Goal: Task Accomplishment & Management: Complete application form

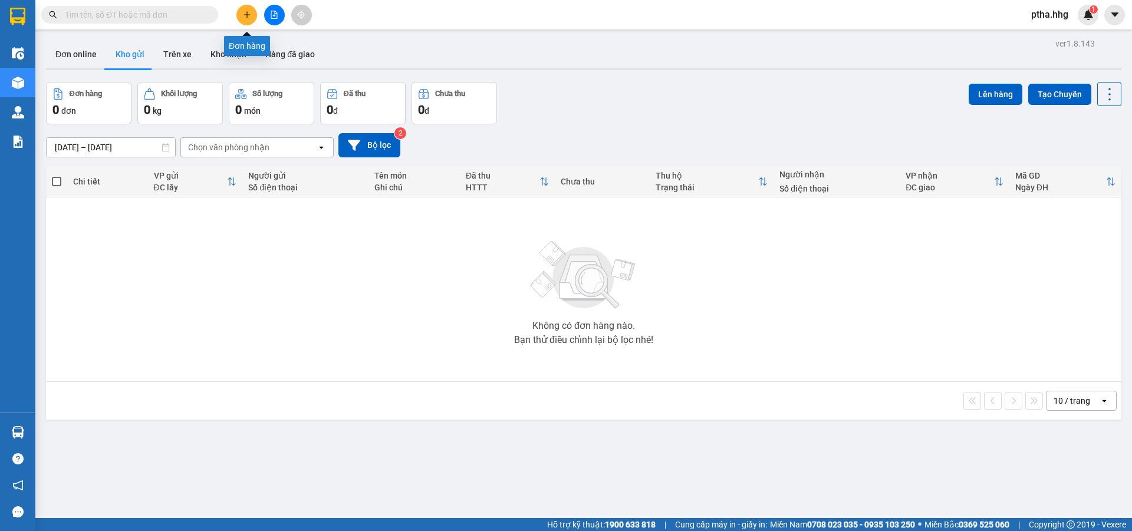
click at [241, 13] on button at bounding box center [246, 15] width 21 height 21
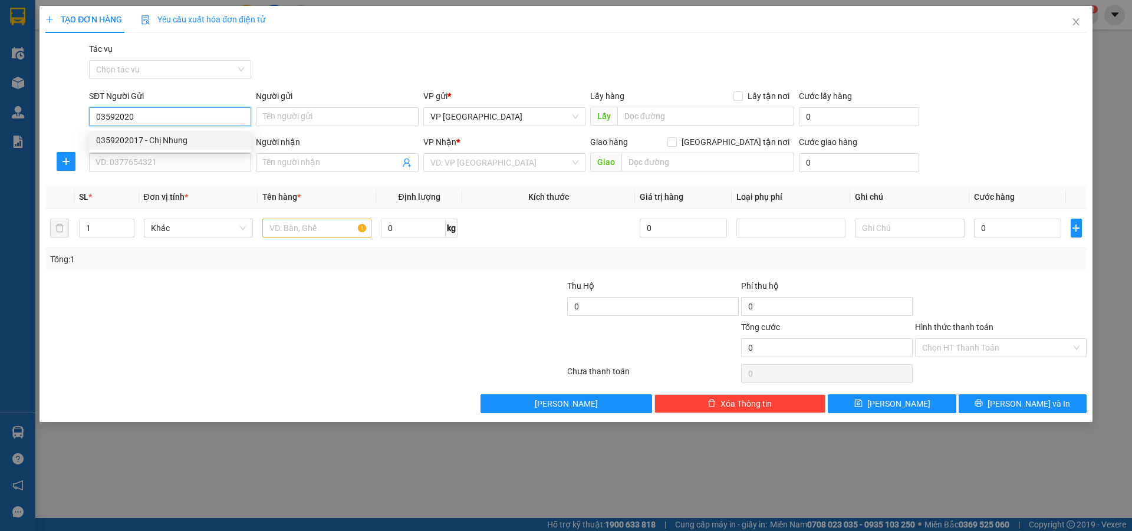
click at [120, 141] on div "0359202017 - Chị Nhung" at bounding box center [170, 140] width 148 height 13
type input "0359202017"
type input "Chị Nhung"
type input "0359202017"
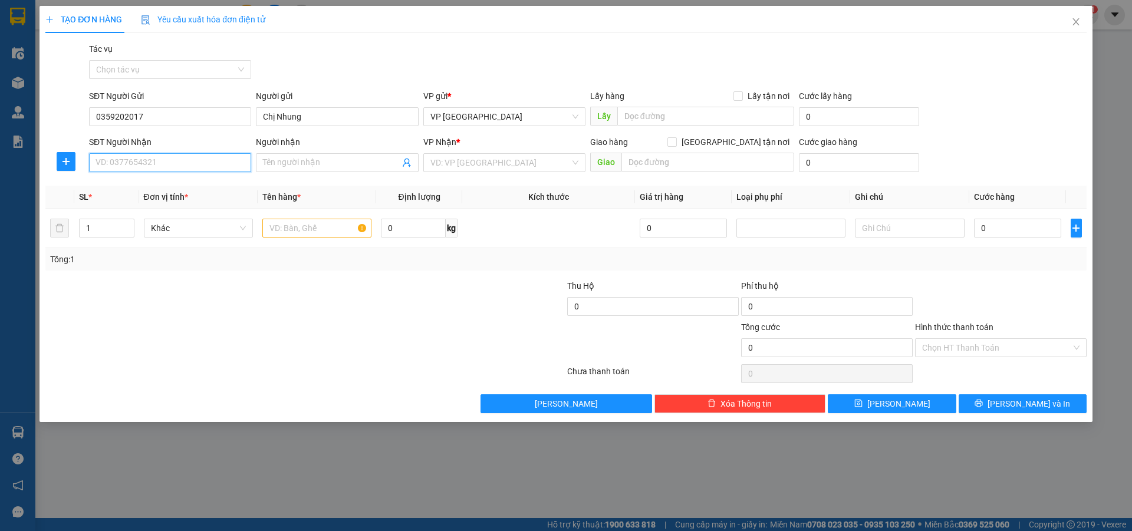
click at [133, 162] on input "SĐT Người Nhận" at bounding box center [170, 162] width 162 height 19
click at [120, 187] on div "0355224424 - trường" at bounding box center [170, 186] width 148 height 13
type input "0355224424"
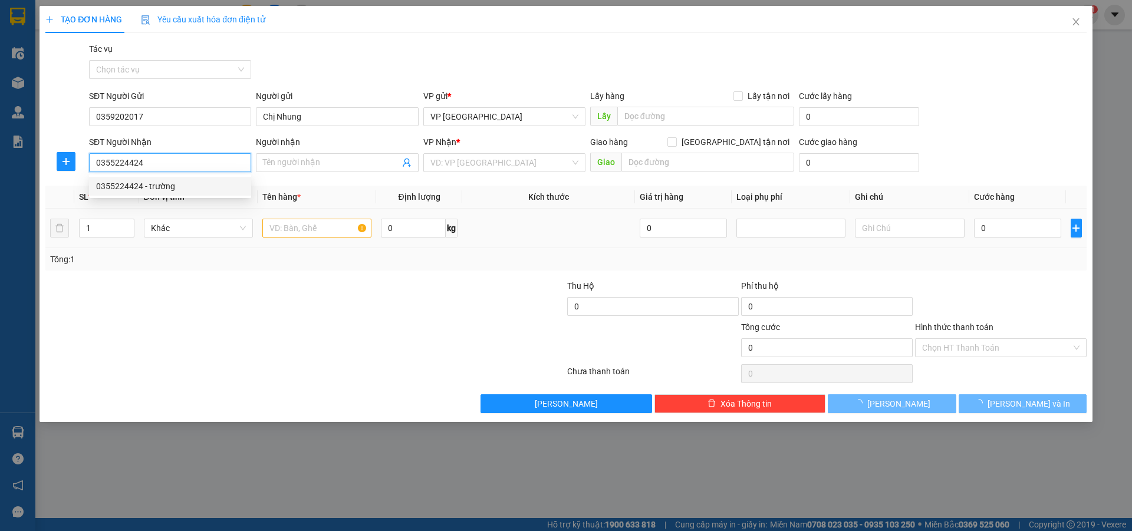
type input "trường"
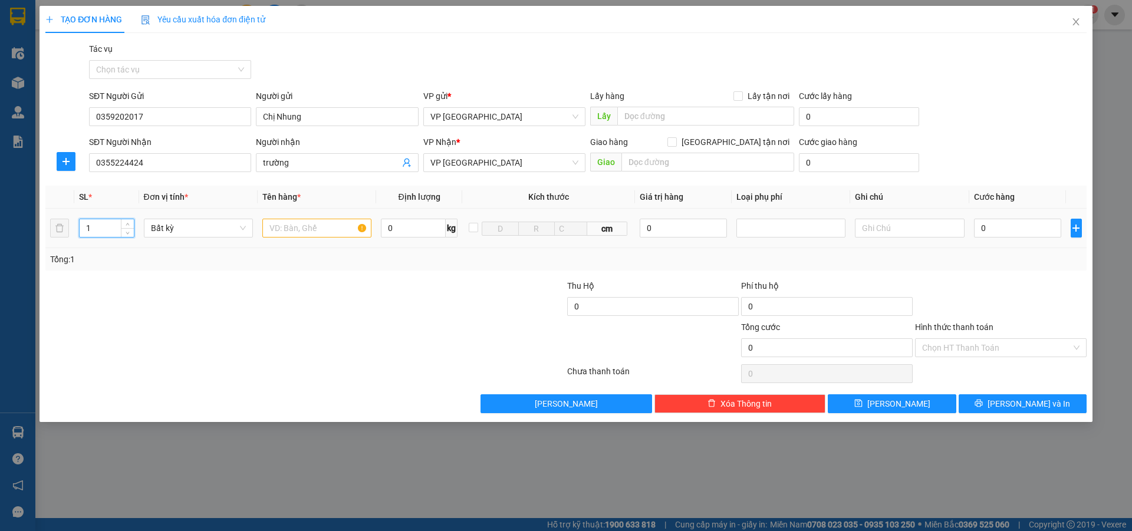
click at [99, 225] on input "1" at bounding box center [107, 228] width 54 height 18
type input "3"
click at [276, 231] on input "text" at bounding box center [316, 228] width 109 height 19
type input "bi"
click at [991, 229] on input "0" at bounding box center [1018, 228] width 88 height 19
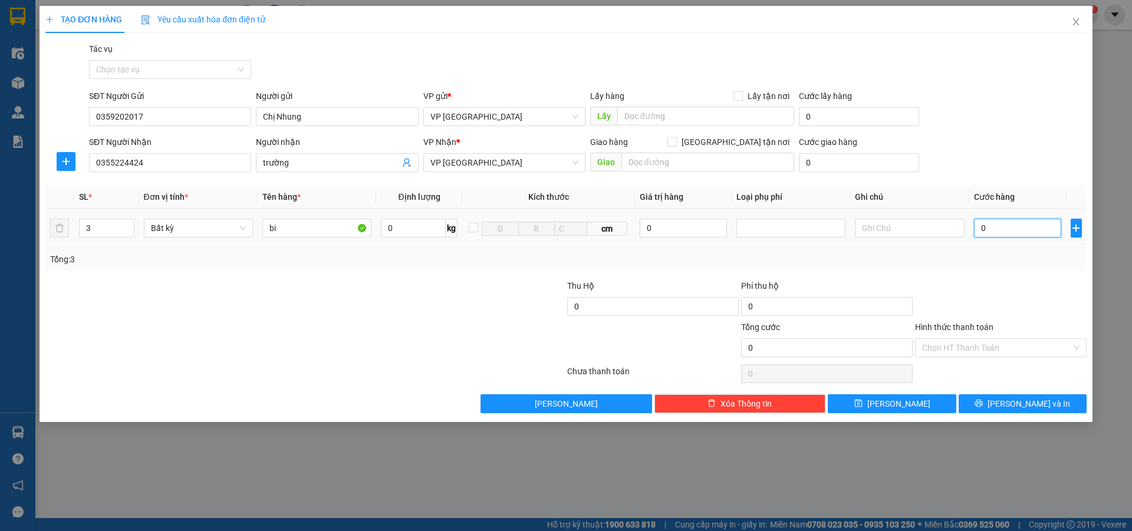
type input "2"
type input "24"
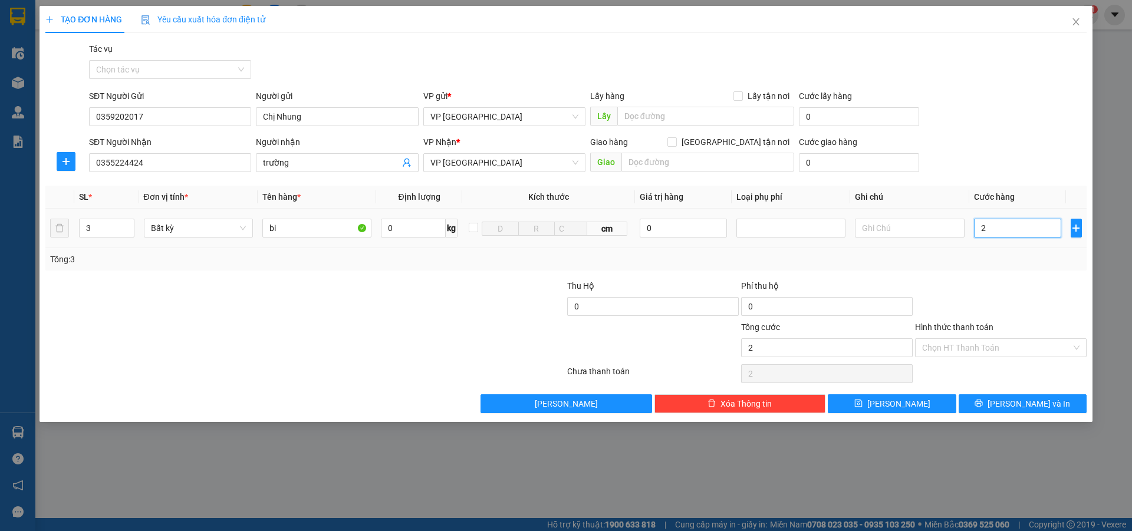
type input "24"
type input "240"
type input "2.400"
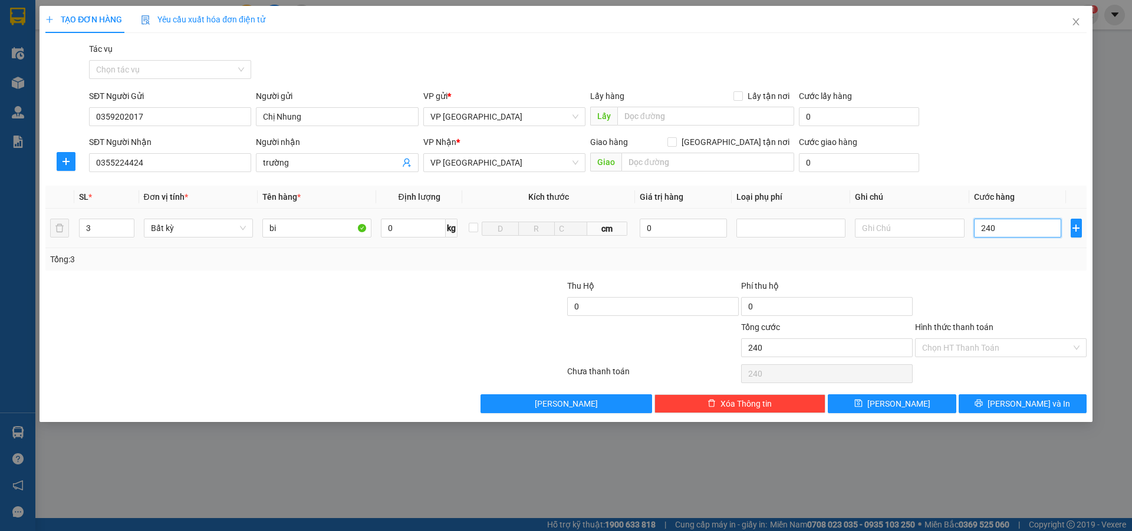
type input "2.400"
type input "24.000"
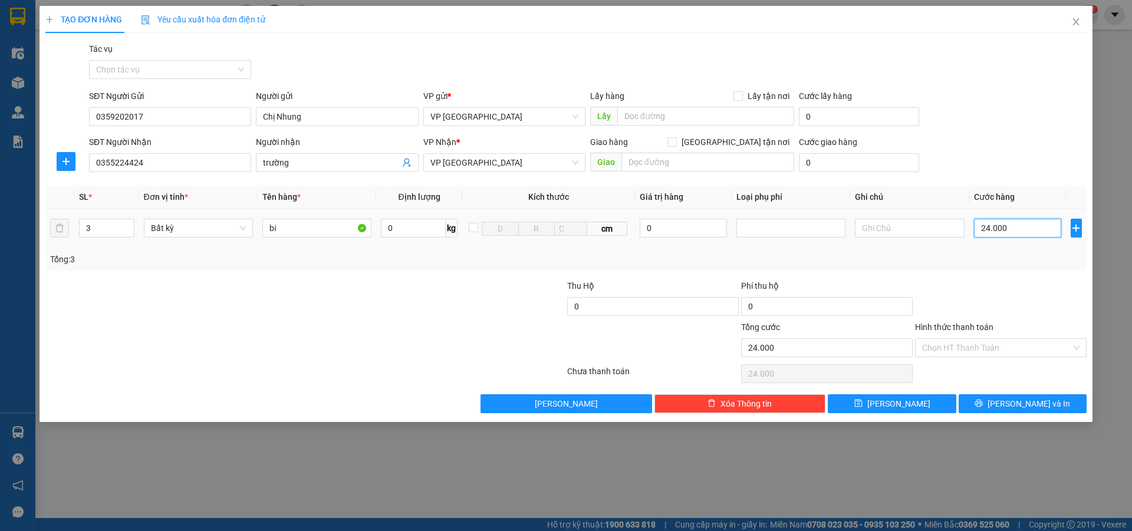
type input "240.000"
click at [954, 346] on input "Hình thức thanh toán" at bounding box center [996, 348] width 149 height 18
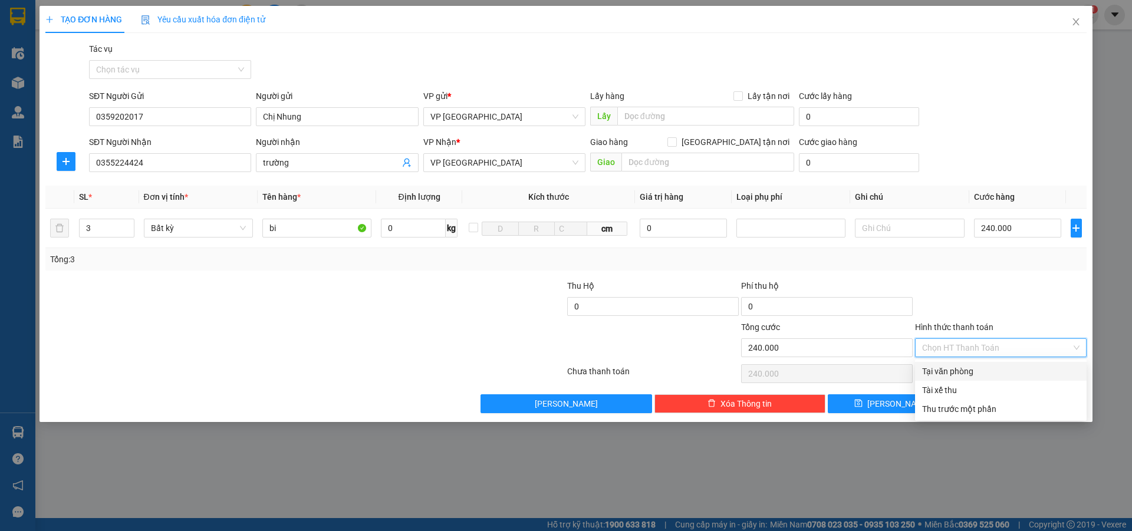
click at [980, 368] on div "Tại văn phòng" at bounding box center [1000, 371] width 157 height 13
type input "0"
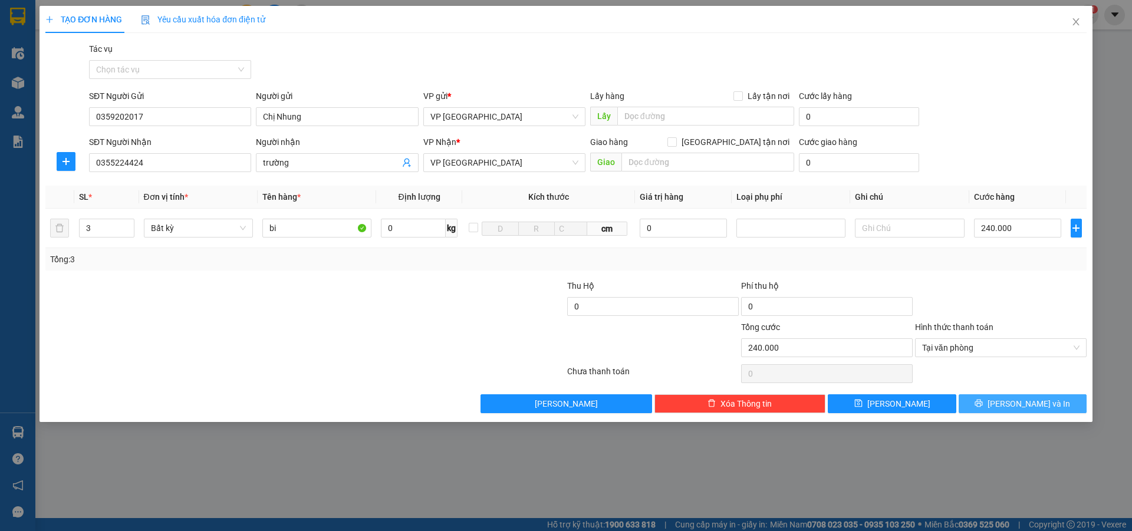
click at [983, 403] on icon "printer" at bounding box center [978, 403] width 8 height 8
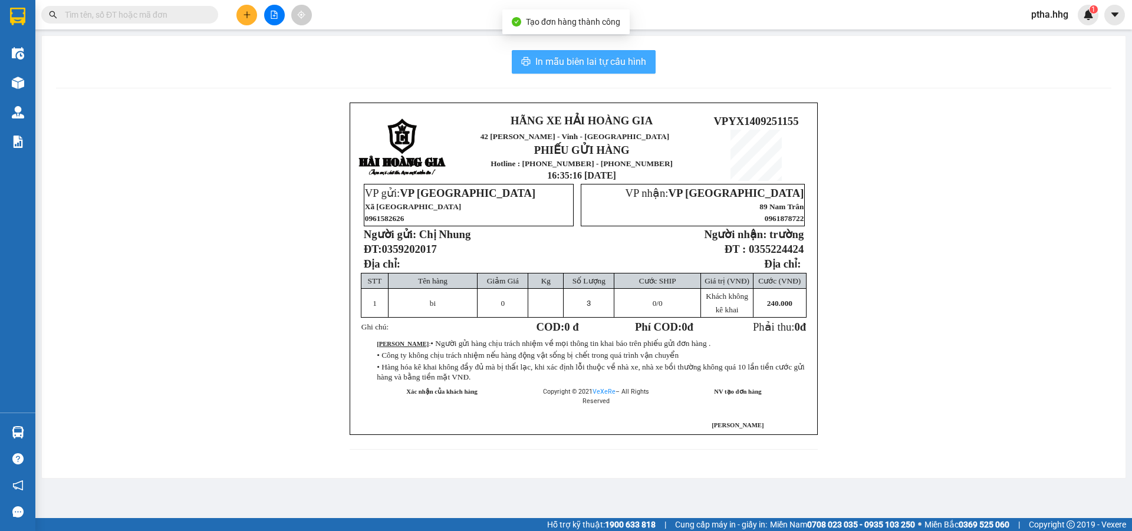
click at [615, 68] on span "In mẫu biên lai tự cấu hình" at bounding box center [590, 61] width 111 height 15
